Goal: Information Seeking & Learning: Find specific fact

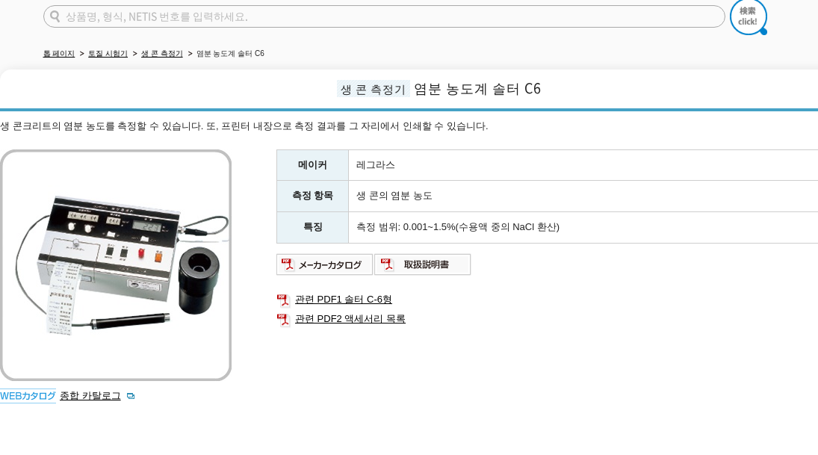
scroll to position [127, 0]
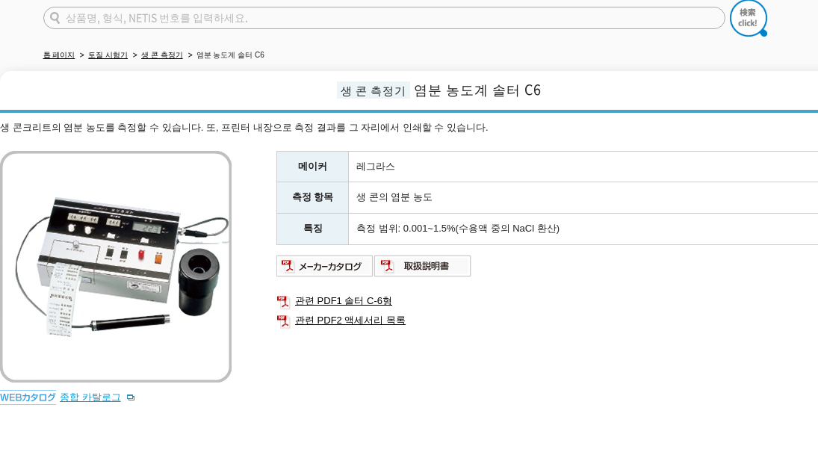
click at [90, 394] on font "종합 카탈로그" at bounding box center [90, 396] width 61 height 11
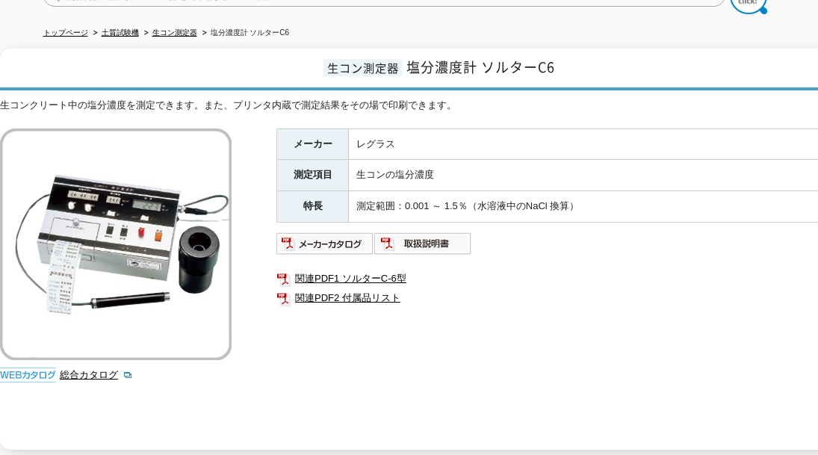
scroll to position [155, 0]
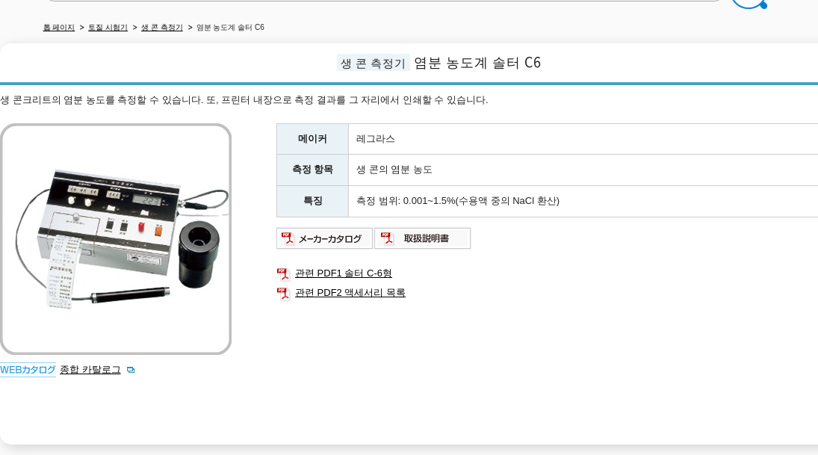
click at [385, 127] on td "레그라스" at bounding box center [611, 138] width 525 height 31
click at [388, 133] on font "레그라스" at bounding box center [375, 138] width 39 height 11
click at [390, 140] on td "레그라스" at bounding box center [611, 138] width 525 height 31
click at [374, 133] on font "레그라스" at bounding box center [375, 138] width 39 height 11
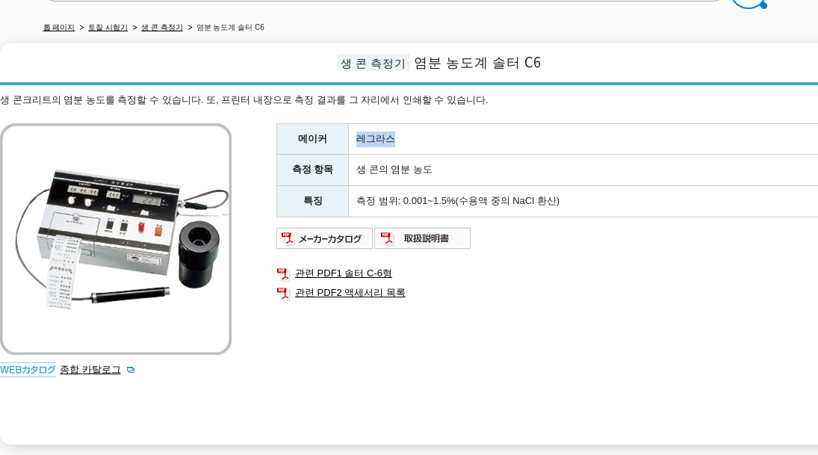
click at [374, 133] on font "레그라스" at bounding box center [375, 138] width 39 height 11
click at [424, 137] on td "레그라스" at bounding box center [611, 138] width 525 height 31
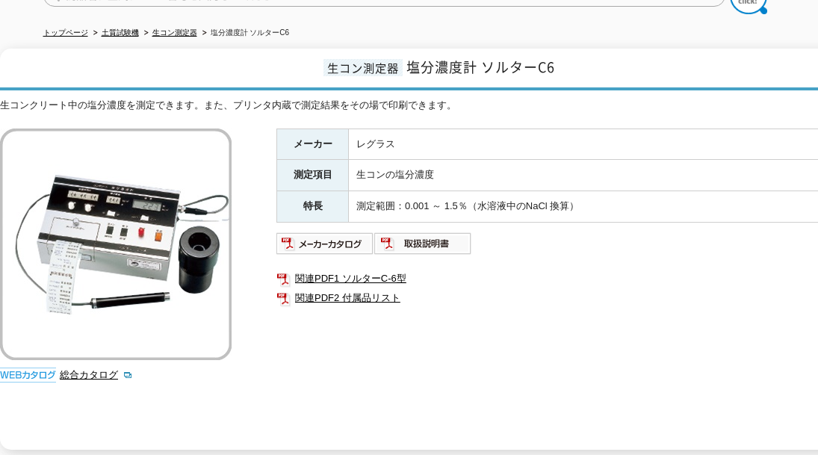
click at [365, 137] on td "レグラス" at bounding box center [611, 144] width 525 height 31
click at [365, 136] on td "レグラス" at bounding box center [611, 144] width 525 height 31
copy tbody "レグラス"
